Goal: Task Accomplishment & Management: Use online tool/utility

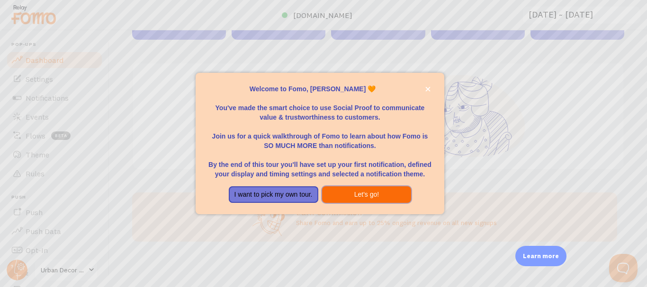
click at [347, 193] on button "Let's go!" at bounding box center [366, 195] width 89 height 17
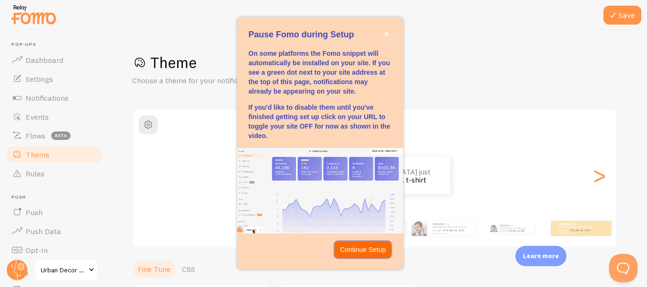
click at [360, 246] on p "Continue Setup" at bounding box center [363, 249] width 46 height 9
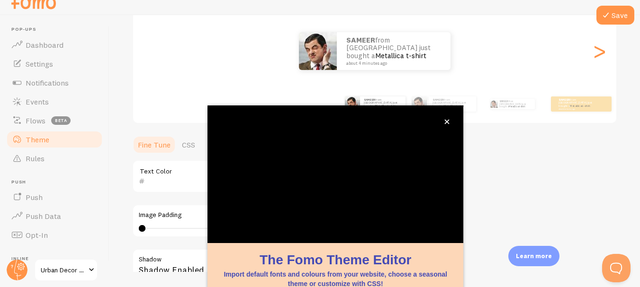
scroll to position [110, 0]
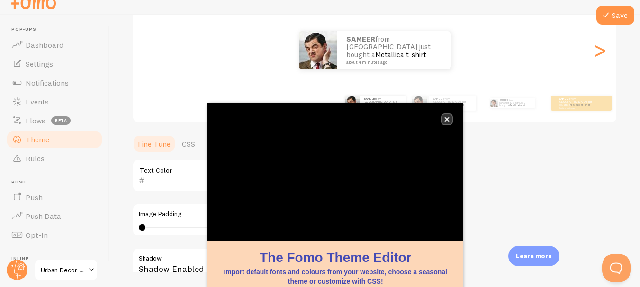
click at [449, 118] on icon "close," at bounding box center [446, 119] width 5 height 5
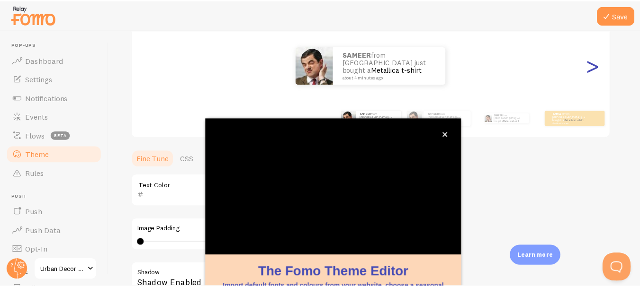
scroll to position [10, 0]
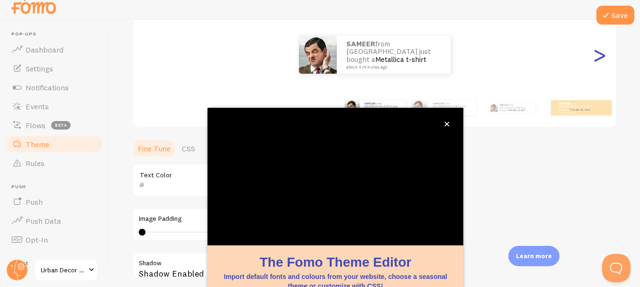
click at [594, 64] on div ">" at bounding box center [598, 55] width 11 height 68
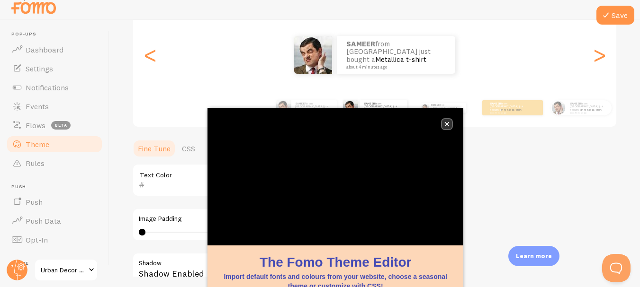
click at [446, 124] on icon "close," at bounding box center [446, 124] width 5 height 5
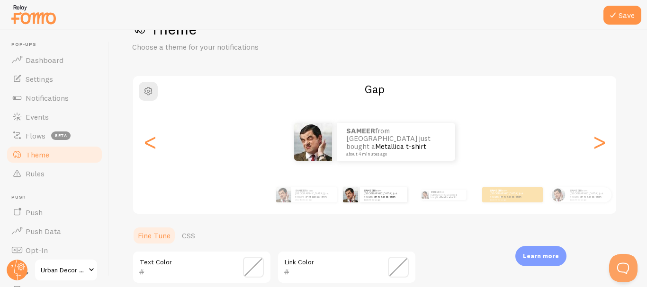
scroll to position [47, 0]
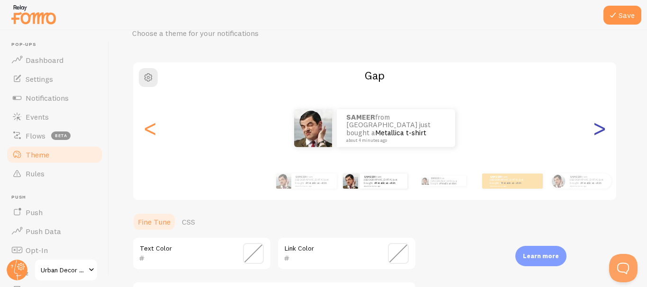
click at [596, 127] on div ">" at bounding box center [598, 128] width 11 height 68
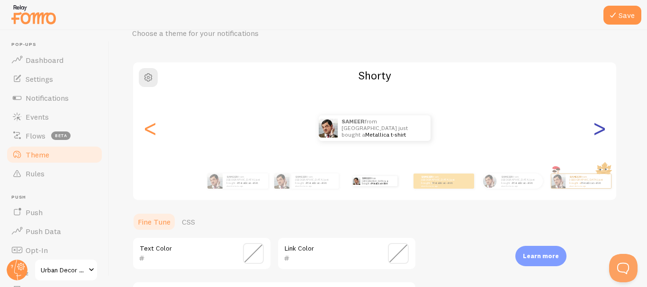
click at [596, 127] on div ">" at bounding box center [598, 128] width 11 height 68
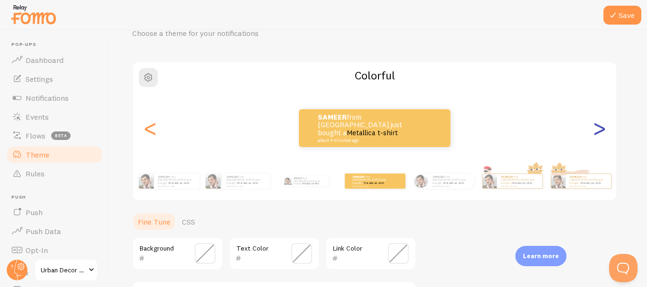
click at [596, 127] on div ">" at bounding box center [598, 128] width 11 height 68
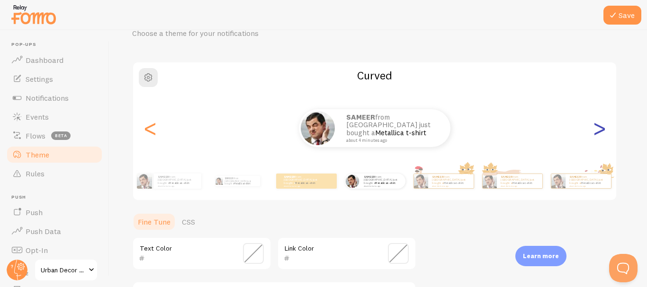
click at [596, 127] on div ">" at bounding box center [598, 128] width 11 height 68
type input "0"
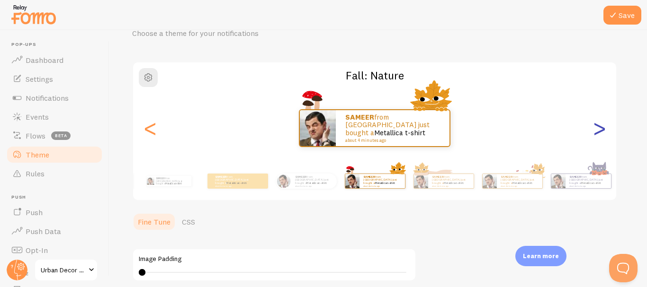
click at [596, 127] on div ">" at bounding box center [598, 128] width 11 height 68
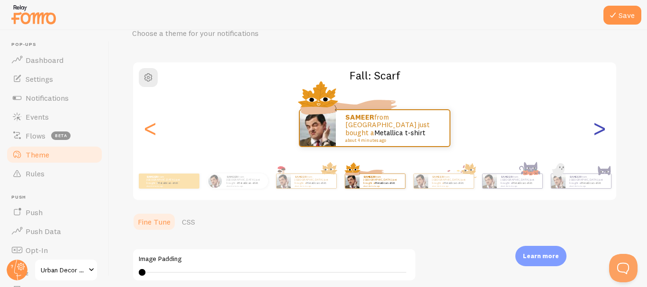
click at [596, 127] on div ">" at bounding box center [598, 128] width 11 height 68
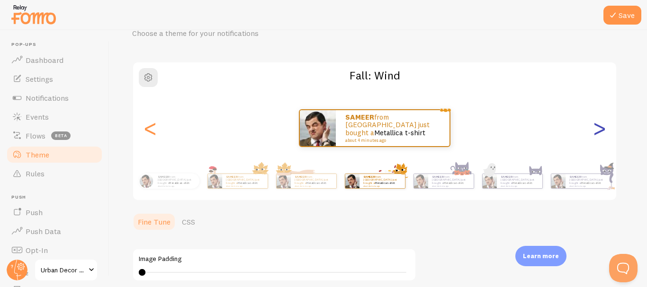
click at [596, 127] on div ">" at bounding box center [598, 128] width 11 height 68
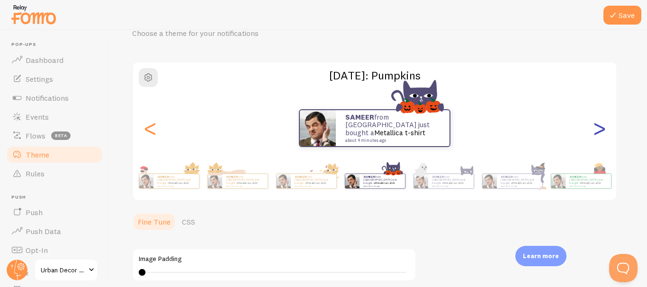
click at [596, 127] on div ">" at bounding box center [598, 128] width 11 height 68
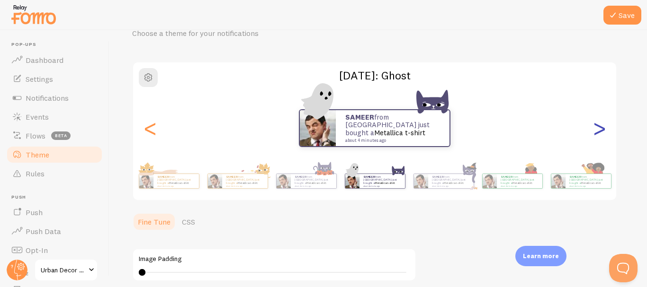
click at [596, 127] on div ">" at bounding box center [598, 128] width 11 height 68
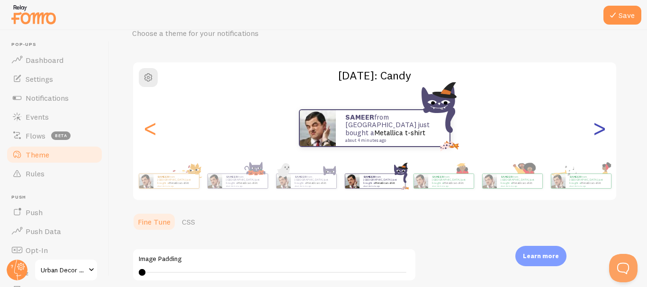
click at [596, 127] on div ">" at bounding box center [598, 128] width 11 height 68
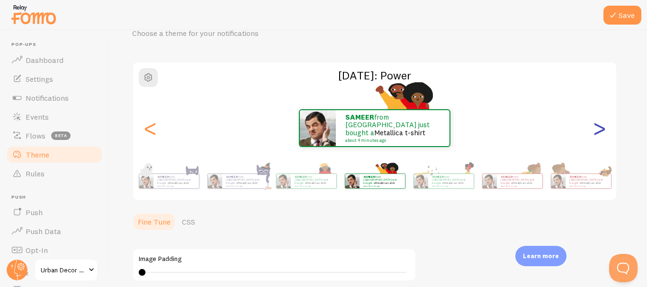
click at [596, 127] on div ">" at bounding box center [598, 128] width 11 height 68
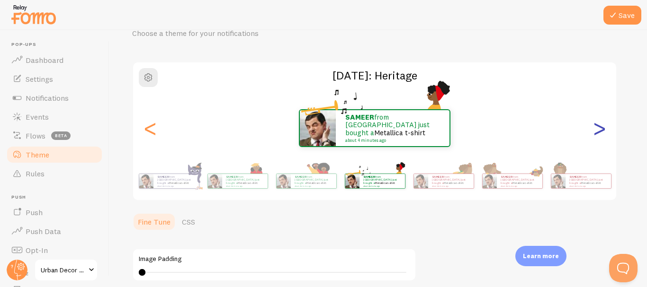
click at [596, 127] on div ">" at bounding box center [598, 128] width 11 height 68
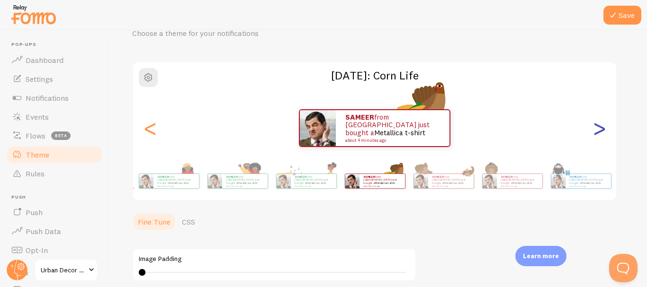
click at [596, 127] on div ">" at bounding box center [598, 128] width 11 height 68
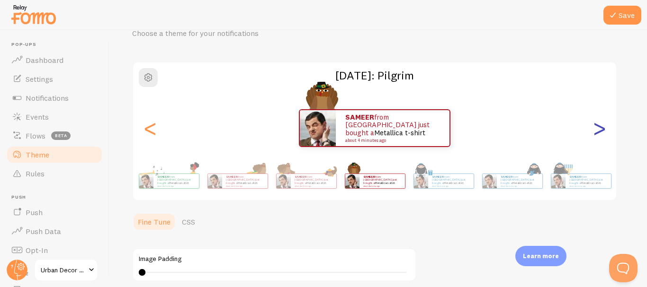
click at [596, 127] on div ">" at bounding box center [598, 128] width 11 height 68
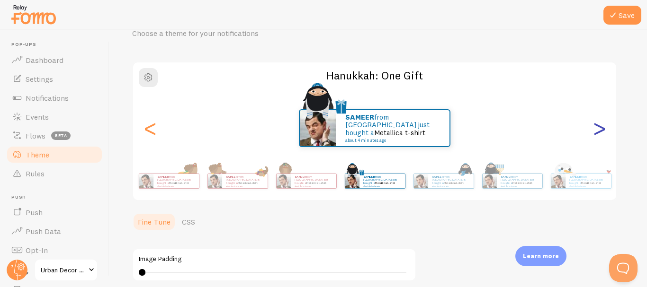
click at [596, 127] on div ">" at bounding box center [598, 128] width 11 height 68
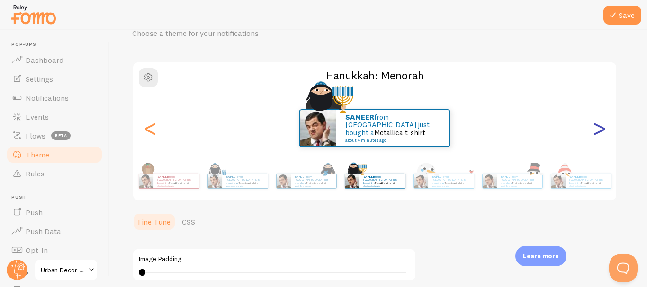
click at [596, 127] on div ">" at bounding box center [598, 128] width 11 height 68
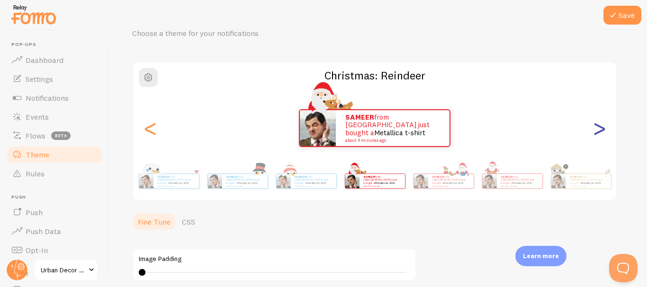
click at [596, 127] on div ">" at bounding box center [598, 128] width 11 height 68
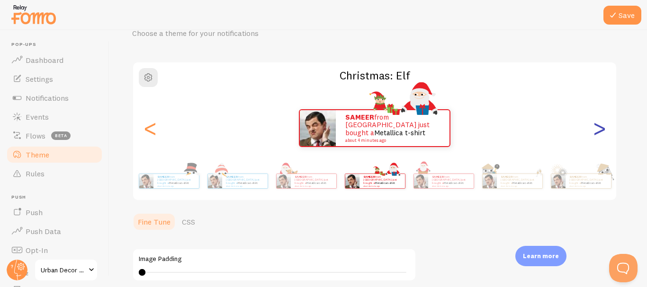
click at [596, 127] on div ">" at bounding box center [598, 128] width 11 height 68
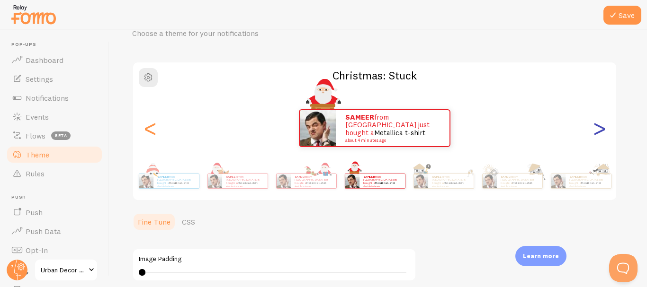
click at [596, 127] on div ">" at bounding box center [598, 128] width 11 height 68
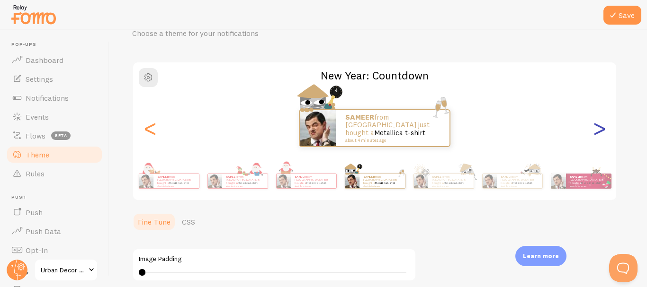
click at [596, 127] on div ">" at bounding box center [598, 128] width 11 height 68
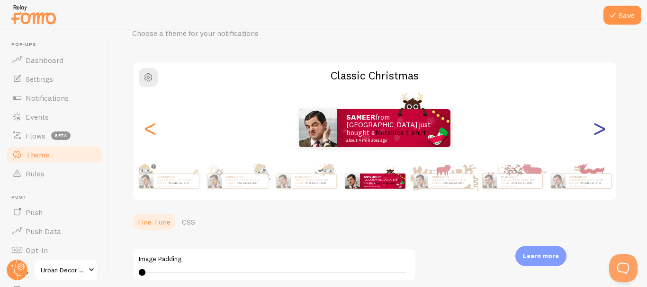
click at [596, 127] on div ">" at bounding box center [598, 128] width 11 height 68
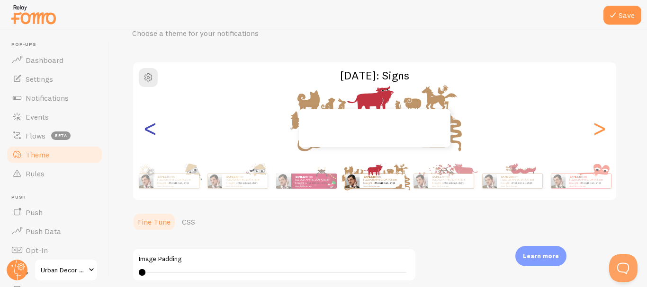
click at [146, 129] on div "<" at bounding box center [149, 128] width 11 height 68
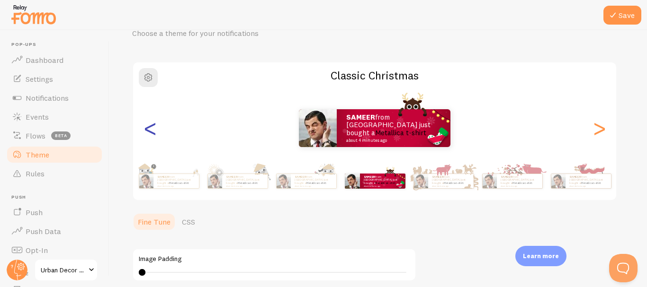
click at [146, 129] on div "<" at bounding box center [149, 128] width 11 height 68
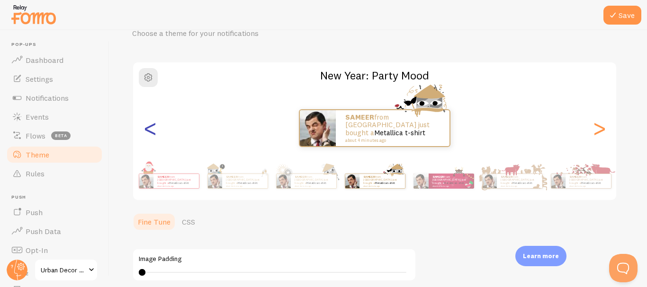
click at [146, 129] on div "<" at bounding box center [149, 128] width 11 height 68
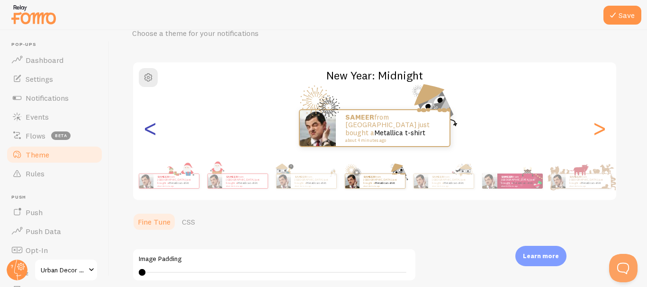
click at [146, 129] on div "<" at bounding box center [149, 128] width 11 height 68
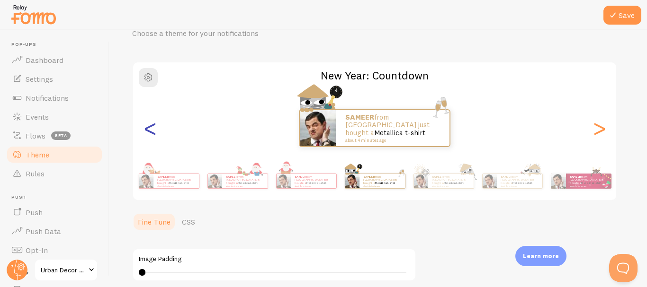
click at [146, 129] on div "<" at bounding box center [149, 128] width 11 height 68
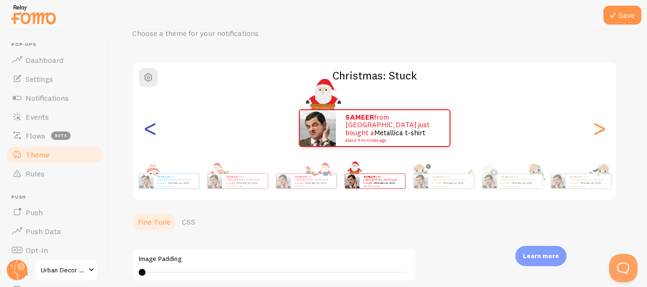
click at [146, 129] on div "<" at bounding box center [149, 128] width 11 height 68
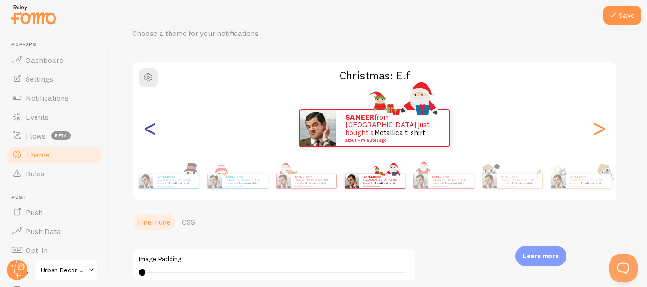
click at [146, 129] on div "<" at bounding box center [149, 128] width 11 height 68
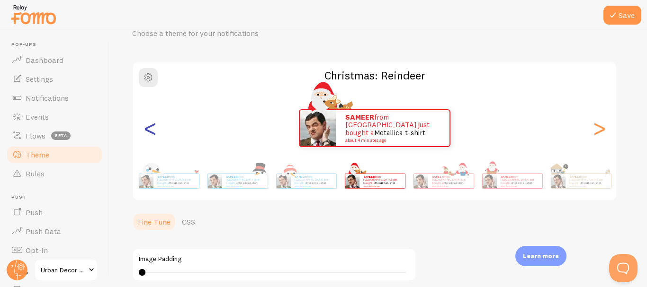
click at [146, 129] on div "<" at bounding box center [149, 128] width 11 height 68
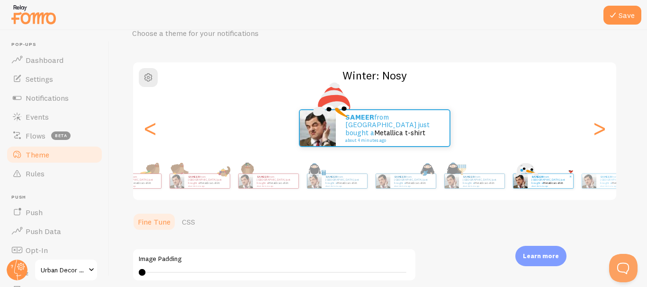
click at [557, 194] on div "SAMEER from [GEOGRAPHIC_DATA] just bought a Metallica t-shirt about 4 minutes a…" at bounding box center [542, 181] width 61 height 27
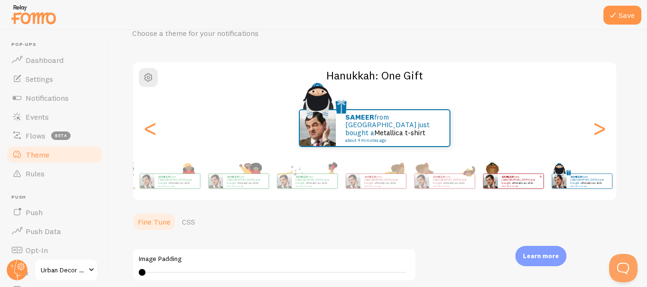
click at [511, 179] on p "SAMEER from [GEOGRAPHIC_DATA] just bought a Metallica t-shirt about 4 minutes a…" at bounding box center [520, 181] width 38 height 12
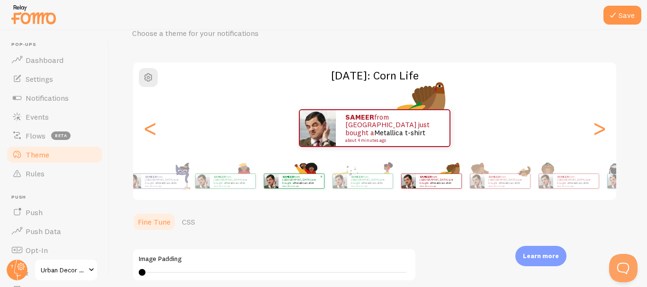
click at [314, 181] on link "Metallica t-shirt" at bounding box center [303, 183] width 20 height 4
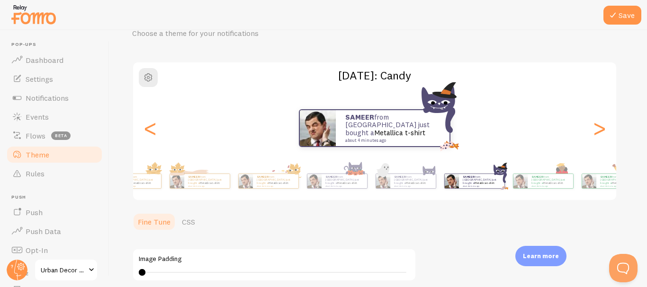
click at [531, 186] on div "SAMEER from [GEOGRAPHIC_DATA] just bought a Metallica t-shirt about 4 minutes a…" at bounding box center [374, 181] width 543 height 38
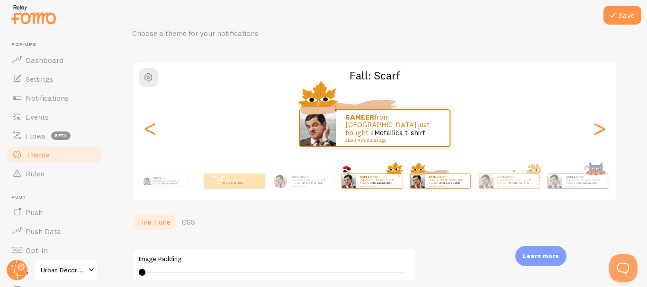
click at [401, 186] on div "SAMEER from [GEOGRAPHIC_DATA] just bought a Metallica t-shirt about 4 minutes a…" at bounding box center [378, 181] width 45 height 14
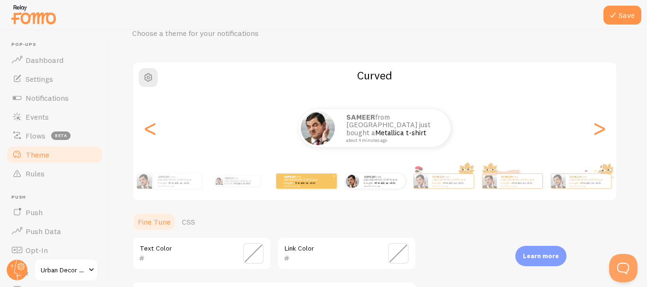
click at [327, 187] on div "SAMEER from [GEOGRAPHIC_DATA] just bought a Metallica t-shirt about 4 minutes a…" at bounding box center [306, 181] width 61 height 15
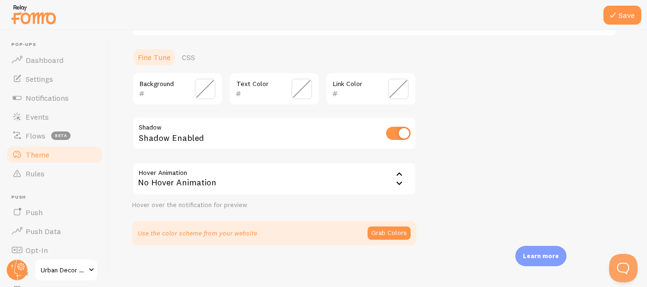
scroll to position [216, 0]
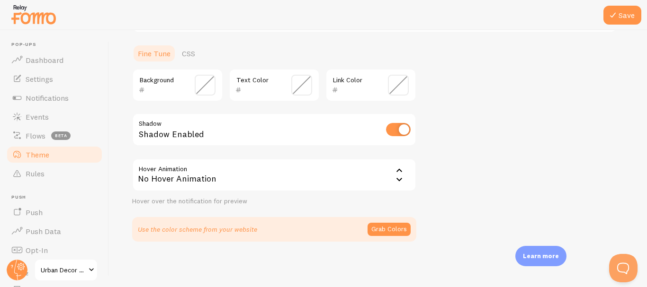
click at [340, 166] on div "No Hover Animation" at bounding box center [274, 175] width 284 height 33
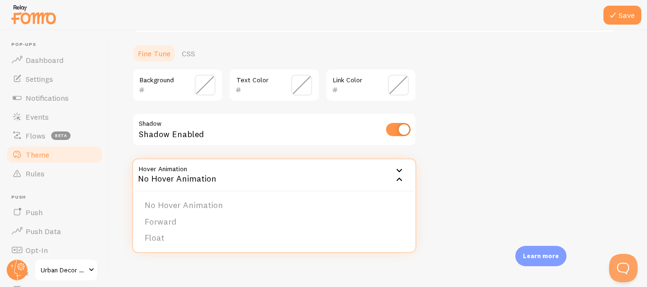
click at [471, 151] on div "Theme Choose a theme for your notifications Colorful SAMEER from [GEOGRAPHIC_DA…" at bounding box center [378, 39] width 492 height 405
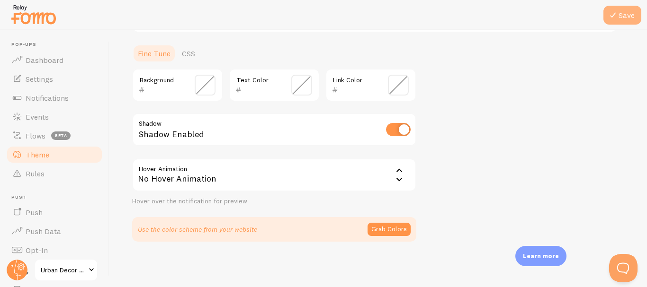
click at [615, 12] on icon at bounding box center [612, 14] width 11 height 11
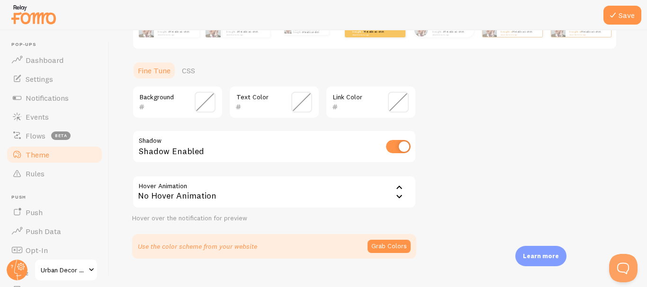
scroll to position [169, 0]
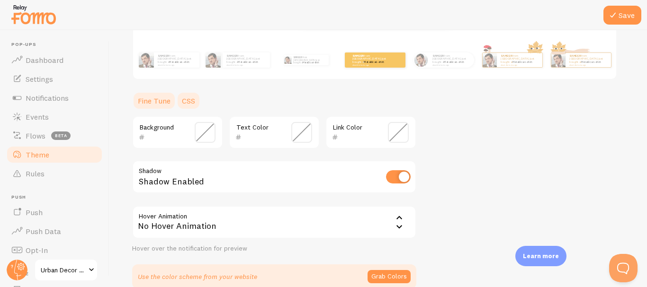
click at [187, 97] on link "CSS" at bounding box center [188, 100] width 25 height 19
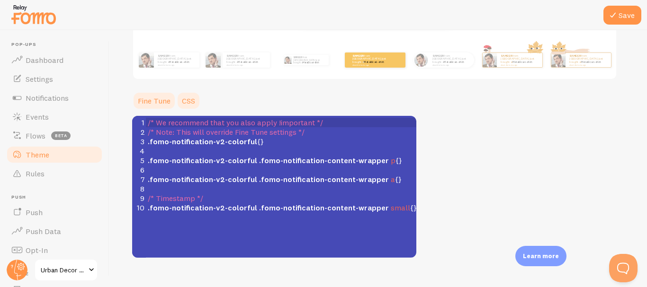
click at [163, 99] on link "Fine Tune" at bounding box center [154, 100] width 44 height 19
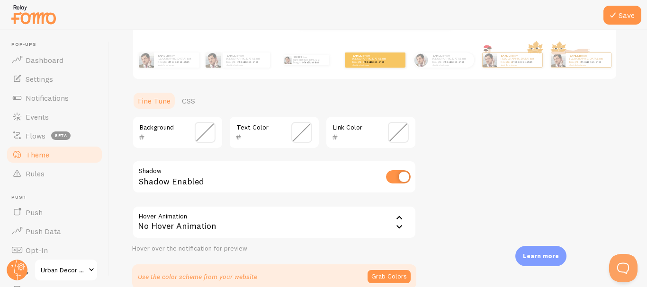
click at [200, 133] on span at bounding box center [205, 132] width 21 height 21
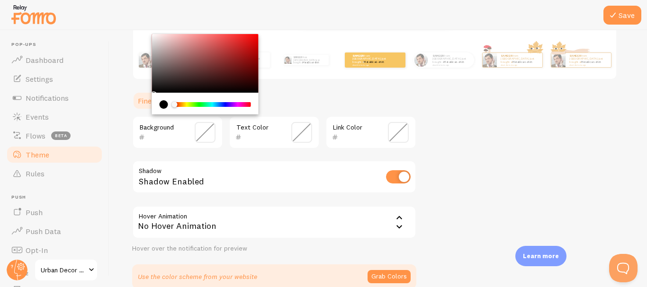
click at [393, 99] on ul "Fine Tune CSS" at bounding box center [274, 100] width 284 height 19
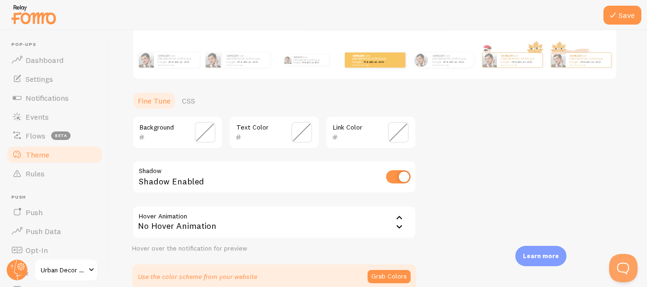
click at [202, 136] on span at bounding box center [205, 132] width 21 height 21
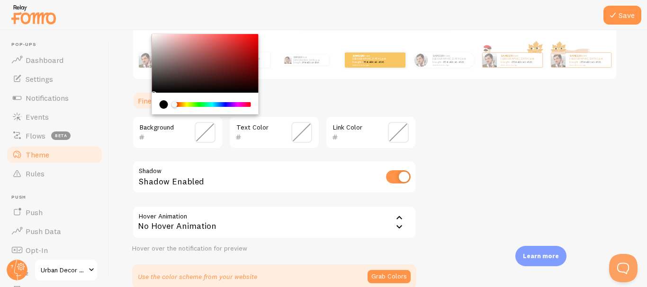
click at [233, 104] on div "Chrome color picker" at bounding box center [212, 104] width 75 height 5
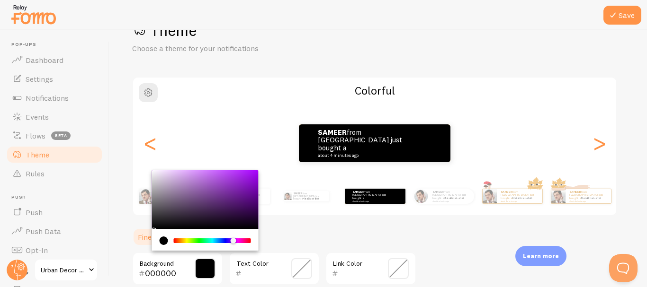
scroll to position [27, 0]
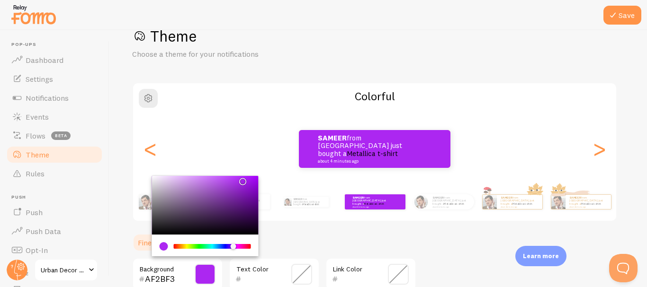
drag, startPoint x: 223, startPoint y: 211, endPoint x: 238, endPoint y: 179, distance: 34.9
click at [239, 179] on div "Chrome color picker" at bounding box center [205, 205] width 107 height 59
type input "AF2CF3"
click at [299, 232] on div "Theme Choose a theme for your notifications Colorful SAMEER from [GEOGRAPHIC_DA…" at bounding box center [378, 229] width 492 height 405
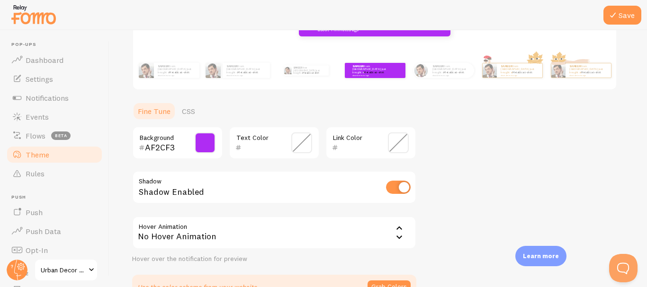
scroll to position [169, 0]
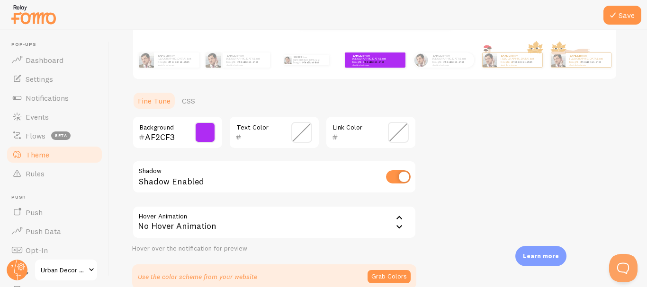
click at [178, 136] on input "AF2CF3" at bounding box center [164, 137] width 38 height 11
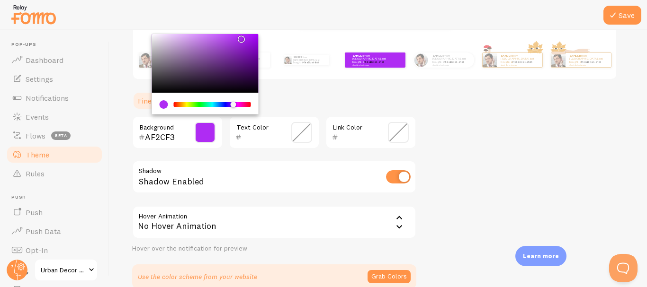
paste input "text"
paste input "7980FC"
type input "7980FC"
paste input "text"
paste input "7980FC"
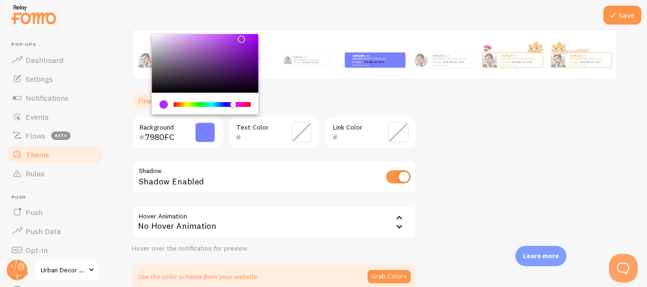
type input "7980FC"
click at [472, 143] on div "Theme Choose a theme for your notifications Colorful SAMEER from [GEOGRAPHIC_DA…" at bounding box center [378, 86] width 492 height 405
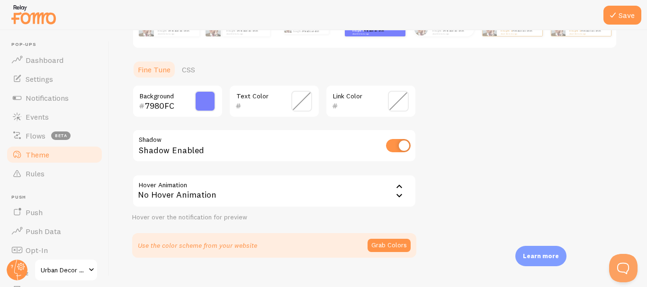
scroll to position [216, 0]
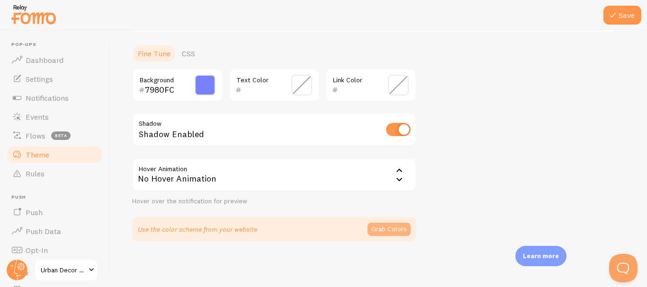
click at [397, 226] on button "Grab Colors" at bounding box center [388, 229] width 43 height 13
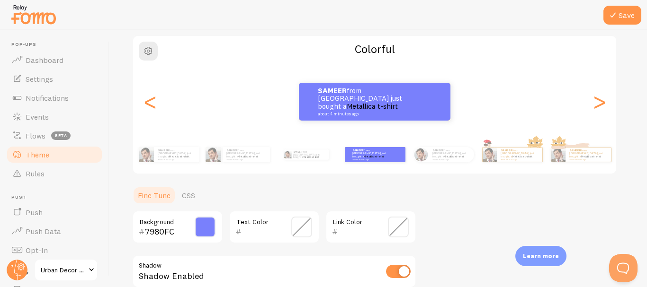
scroll to position [95, 0]
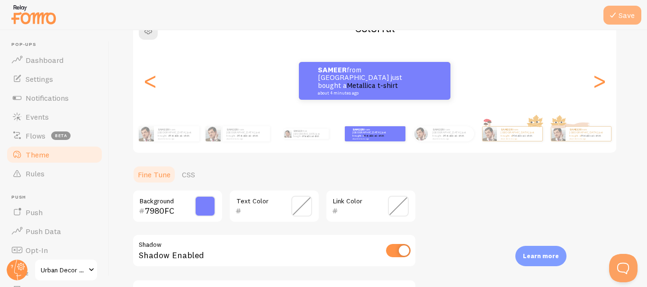
click at [631, 15] on button "Save" at bounding box center [622, 15] width 38 height 19
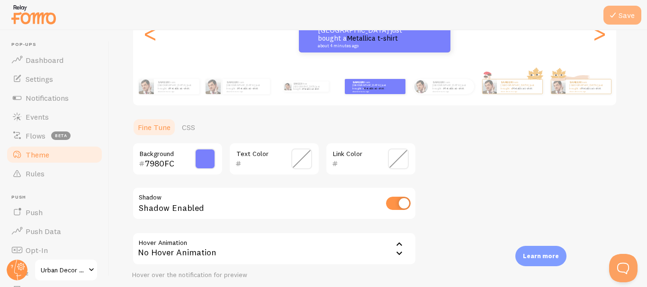
click at [622, 18] on button "Save" at bounding box center [622, 15] width 38 height 19
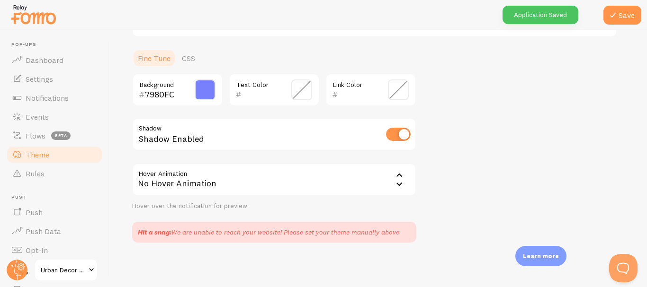
scroll to position [212, 0]
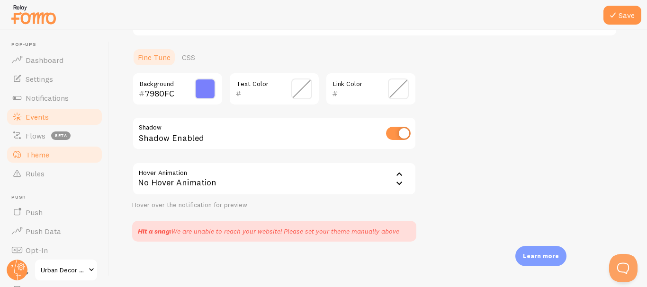
click at [56, 120] on link "Events" at bounding box center [55, 116] width 98 height 19
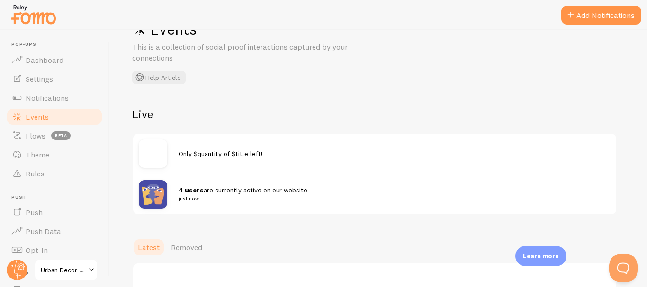
scroll to position [81, 0]
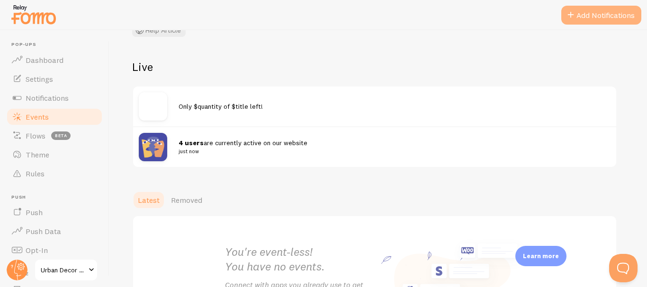
click at [603, 23] on button "Add Notifications" at bounding box center [601, 15] width 80 height 19
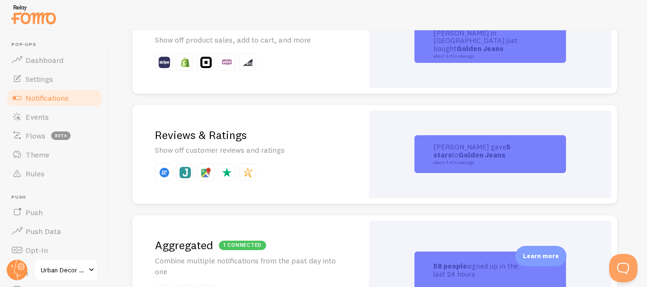
scroll to position [284, 0]
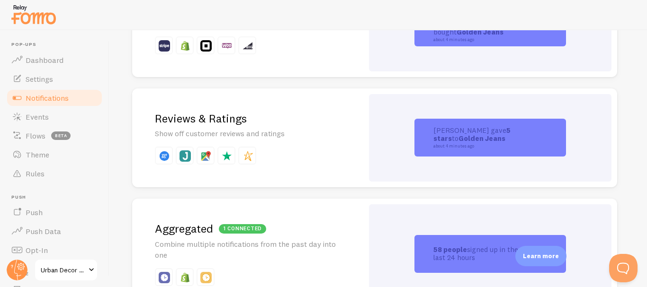
click at [298, 131] on p "Show off customer reviews and ratings" at bounding box center [248, 133] width 186 height 11
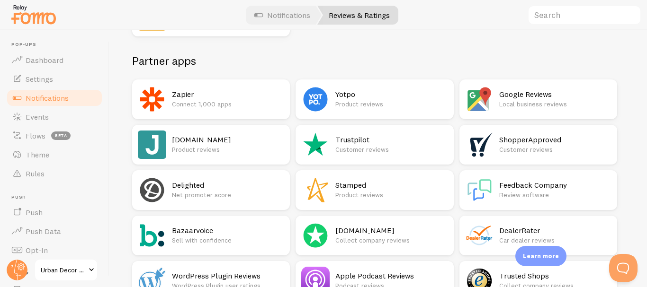
scroll to position [142, 0]
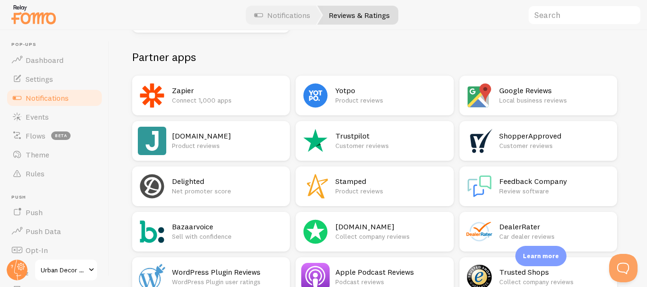
click at [222, 149] on p "Product reviews" at bounding box center [228, 145] width 112 height 9
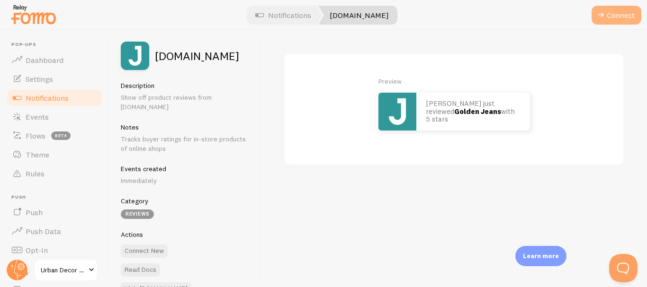
click at [621, 20] on button "Connect" at bounding box center [616, 15] width 50 height 19
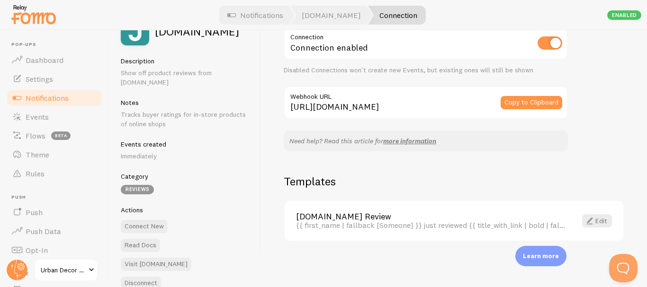
scroll to position [35, 0]
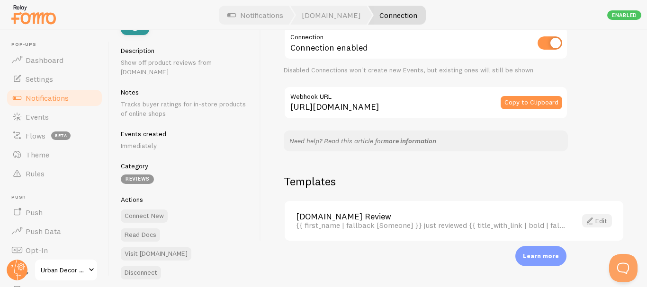
click at [591, 219] on link "Edit" at bounding box center [597, 220] width 30 height 13
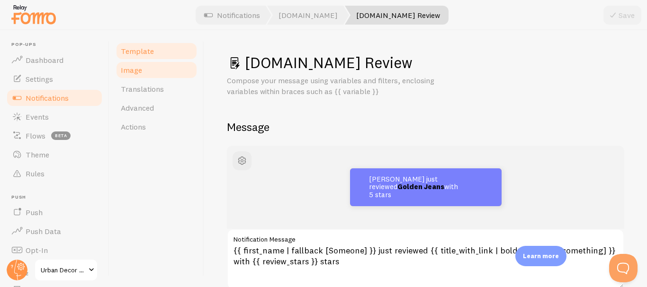
click at [158, 65] on link "Image" at bounding box center [156, 70] width 83 height 19
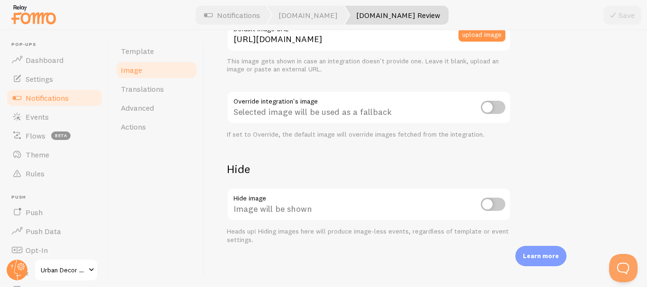
scroll to position [296, 0]
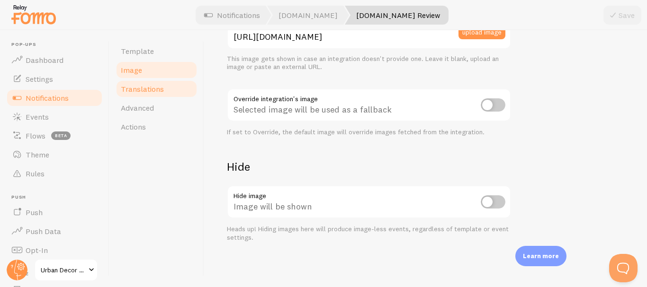
click at [164, 87] on link "Translations" at bounding box center [156, 89] width 83 height 19
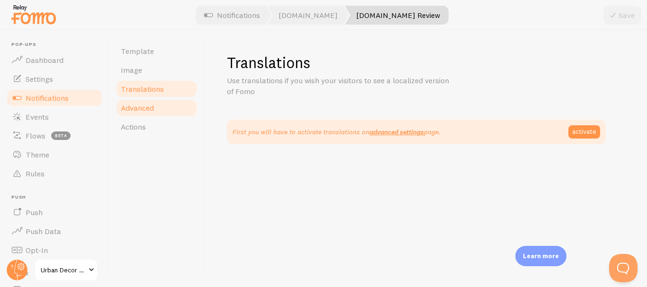
click at [149, 106] on span "Advanced" at bounding box center [137, 107] width 33 height 9
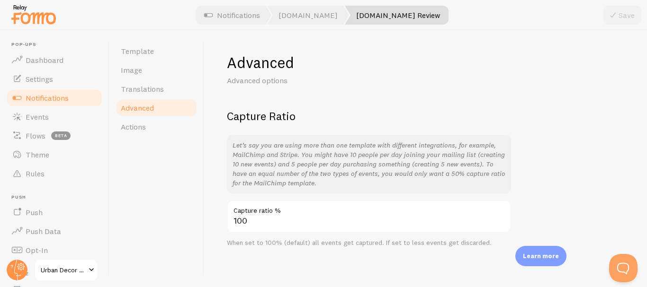
scroll to position [5, 0]
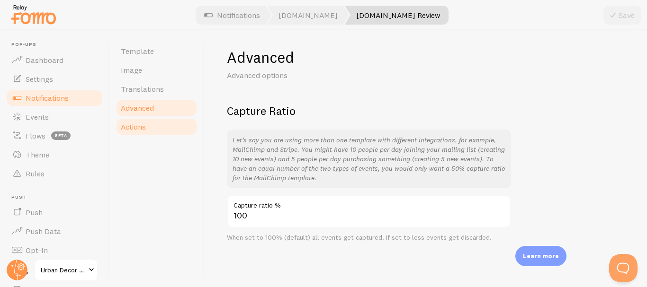
click at [157, 123] on link "Actions" at bounding box center [156, 126] width 83 height 19
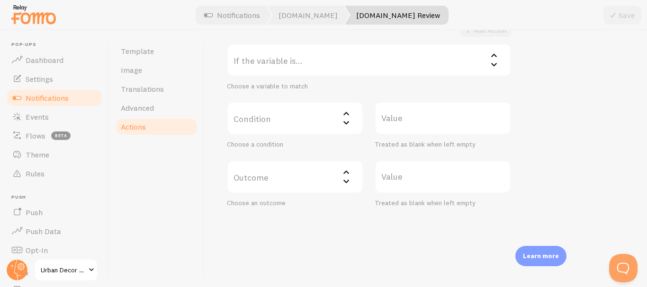
scroll to position [205, 0]
click at [160, 55] on link "Template" at bounding box center [156, 51] width 83 height 19
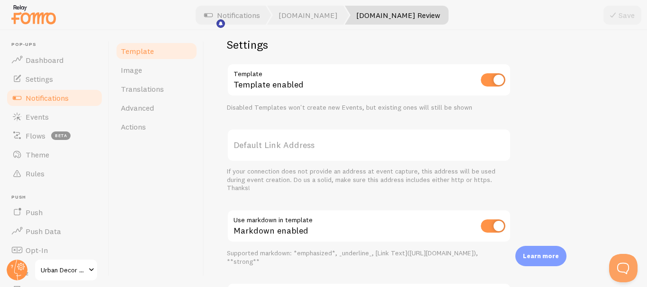
scroll to position [331, 0]
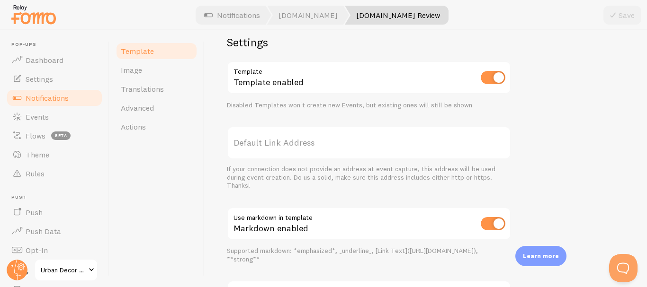
click at [538, 251] on div "Learn more" at bounding box center [540, 256] width 51 height 20
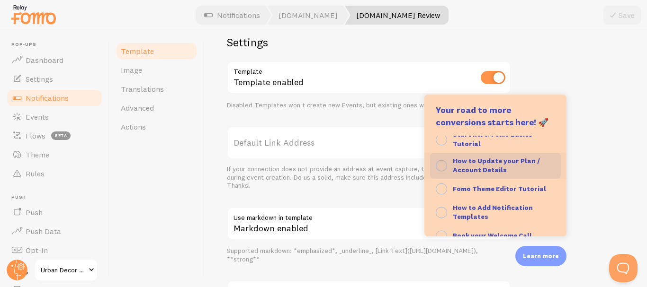
scroll to position [77, 0]
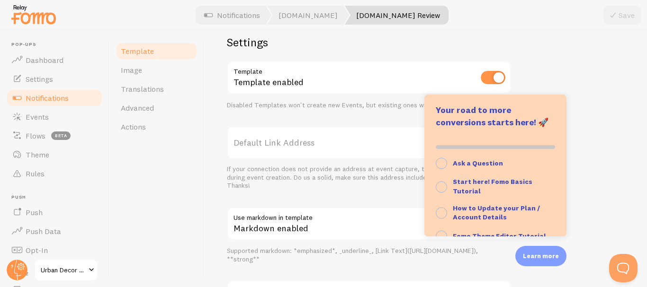
click at [597, 129] on div "[PERSON_NAME] just reviewed Golden Jeans with 5 stars {{ first_name | fallback …" at bounding box center [425, 75] width 397 height 522
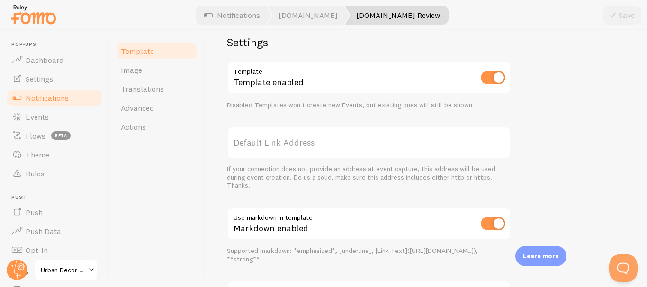
scroll to position [420, 0]
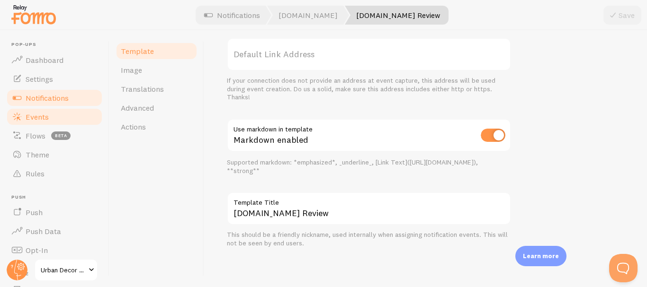
click at [50, 113] on link "Events" at bounding box center [55, 116] width 98 height 19
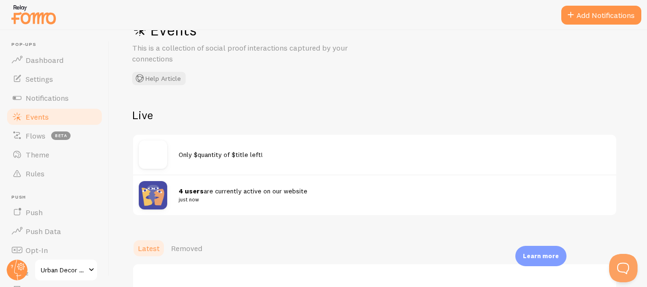
scroll to position [47, 0]
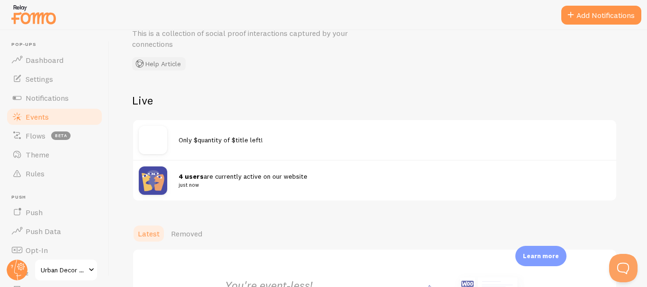
click at [169, 61] on button "Help Article" at bounding box center [158, 63] width 53 height 13
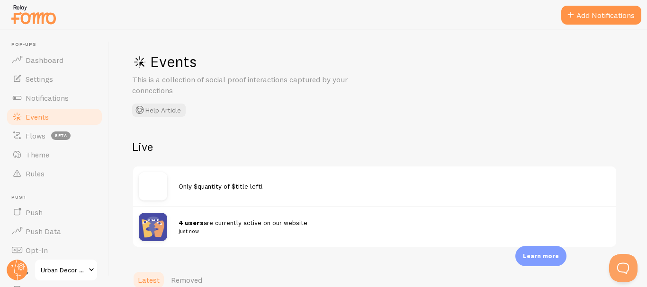
scroll to position [0, 0]
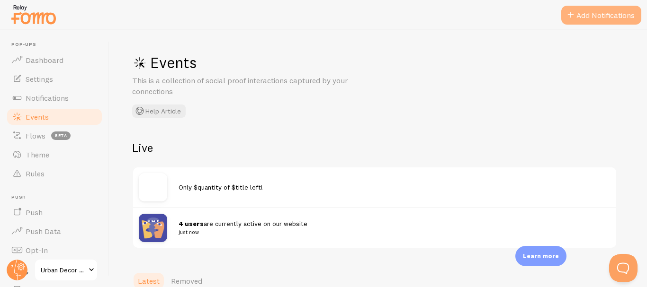
click at [592, 20] on button "Add Notifications" at bounding box center [601, 15] width 80 height 19
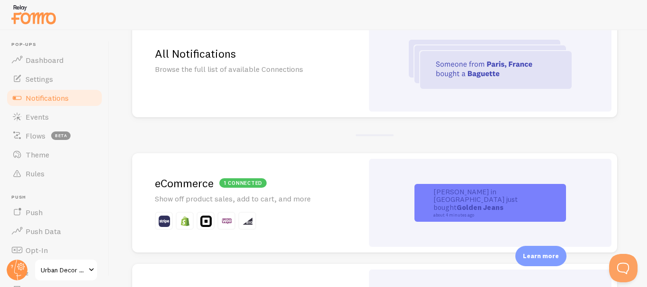
scroll to position [107, 0]
